Goal: Information Seeking & Learning: Find specific page/section

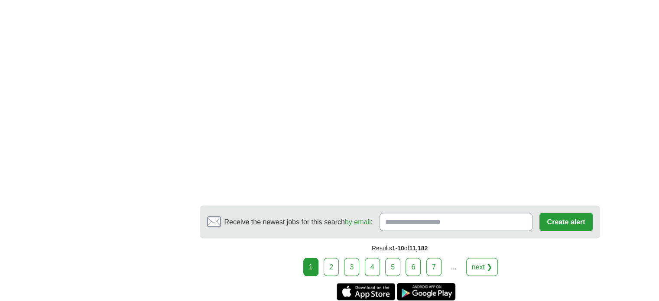
scroll to position [1777, 0]
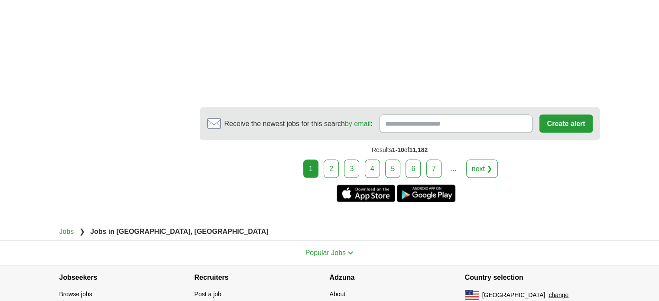
click at [331, 168] on link "2" at bounding box center [331, 169] width 15 height 18
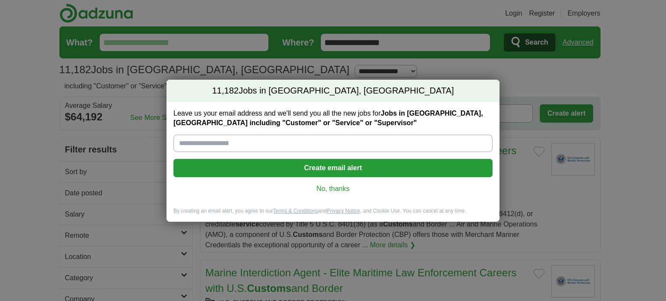
click at [331, 188] on link "No, thanks" at bounding box center [332, 189] width 305 height 10
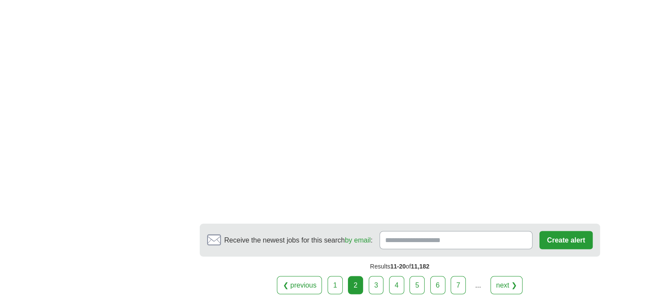
scroll to position [1734, 0]
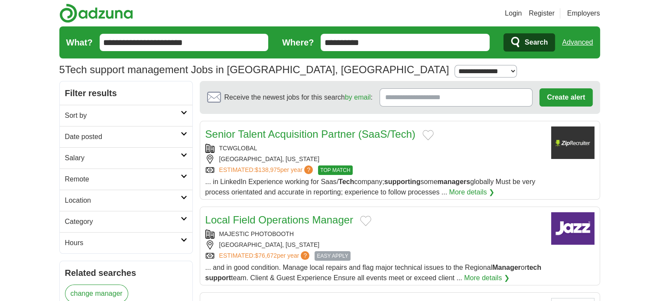
drag, startPoint x: 570, startPoint y: 138, endPoint x: 289, endPoint y: 133, distance: 281.8
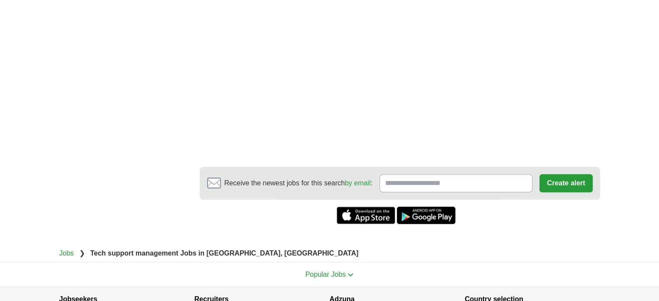
scroll to position [824, 0]
